Goal: Task Accomplishment & Management: Manage account settings

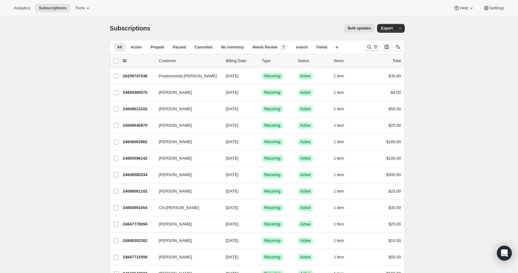
click at [374, 47] on icon "Search and filter results" at bounding box center [375, 47] width 6 height 6
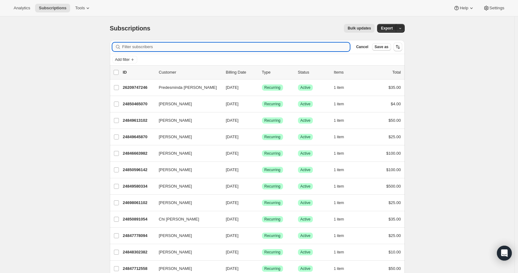
click at [166, 47] on input "Filter subscribers" at bounding box center [236, 47] width 228 height 9
paste input "[EMAIL_ADDRESS][DOMAIN_NAME]"
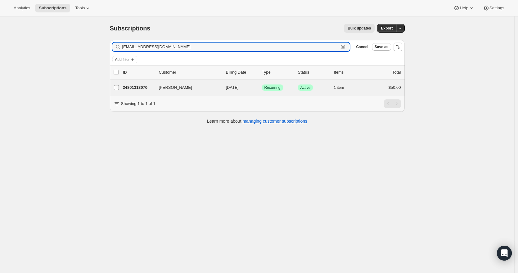
type input "[EMAIL_ADDRESS][DOMAIN_NAME]"
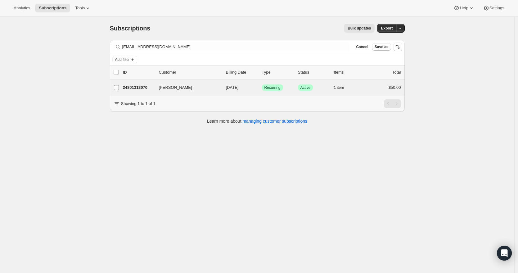
click at [123, 87] on label "[PERSON_NAME]" at bounding box center [116, 87] width 13 height 16
click at [119, 87] on input "[PERSON_NAME]" at bounding box center [116, 87] width 5 height 5
checkbox input "true"
click at [119, 89] on input "[PERSON_NAME]" at bounding box center [116, 87] width 5 height 5
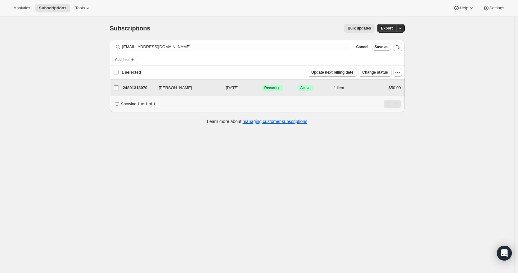
checkbox input "false"
click at [142, 87] on p "24801313070" at bounding box center [138, 87] width 31 height 6
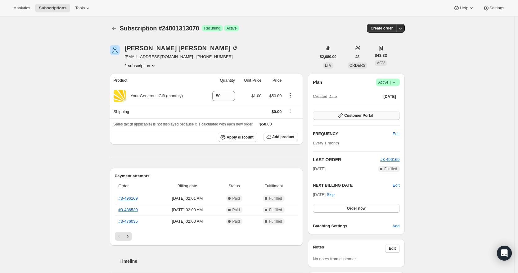
click at [346, 116] on span "Customer Portal" at bounding box center [358, 115] width 29 height 5
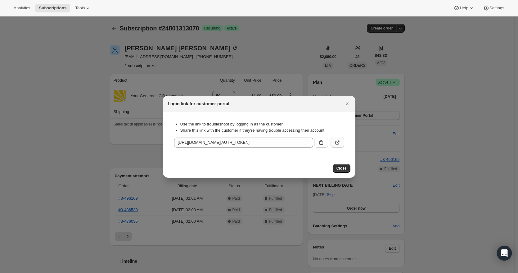
click at [340, 143] on icon ":rcc:" at bounding box center [337, 142] width 6 height 6
click at [348, 103] on icon "Close" at bounding box center [347, 104] width 6 height 6
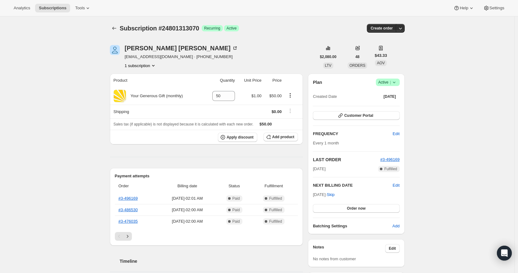
click at [397, 83] on icon at bounding box center [394, 82] width 6 height 6
click at [382, 108] on span "Cancel subscription" at bounding box center [387, 105] width 35 height 6
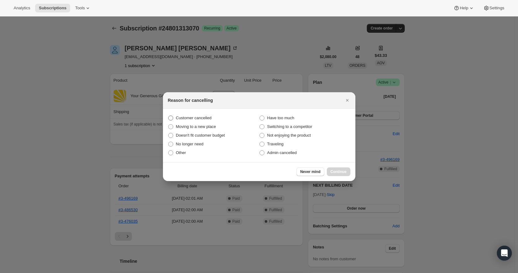
click at [177, 119] on span "Customer cancelled" at bounding box center [194, 117] width 36 height 5
click at [168, 116] on input "Customer cancelled" at bounding box center [168, 115] width 0 height 0
radio input "true"
click at [339, 168] on button "Continue" at bounding box center [339, 171] width 24 height 9
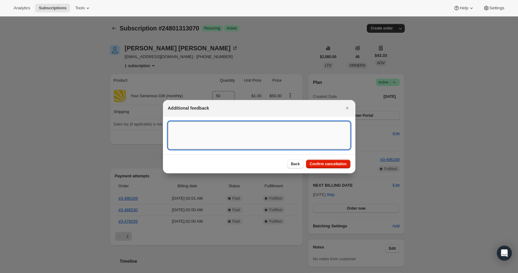
click at [182, 126] on textarea ":rc0:" at bounding box center [259, 135] width 182 height 28
type textarea "canceled"
click at [336, 164] on span "Confirm cancellation" at bounding box center [328, 163] width 37 height 5
